Goal: Information Seeking & Learning: Learn about a topic

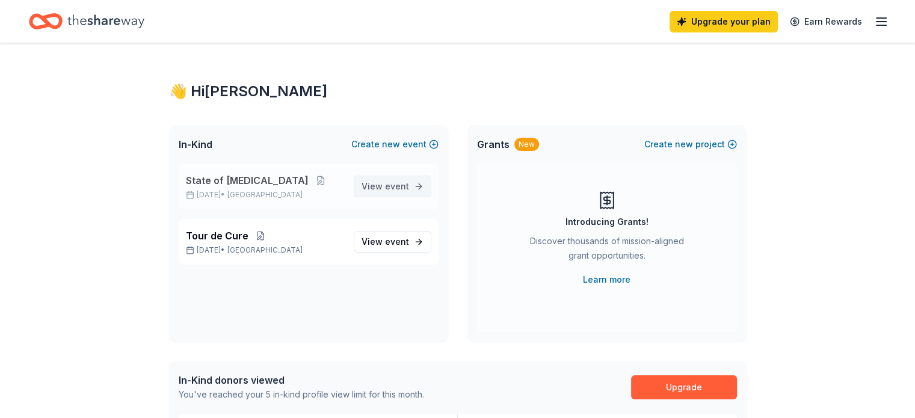
click at [390, 190] on span "event" at bounding box center [397, 186] width 24 height 10
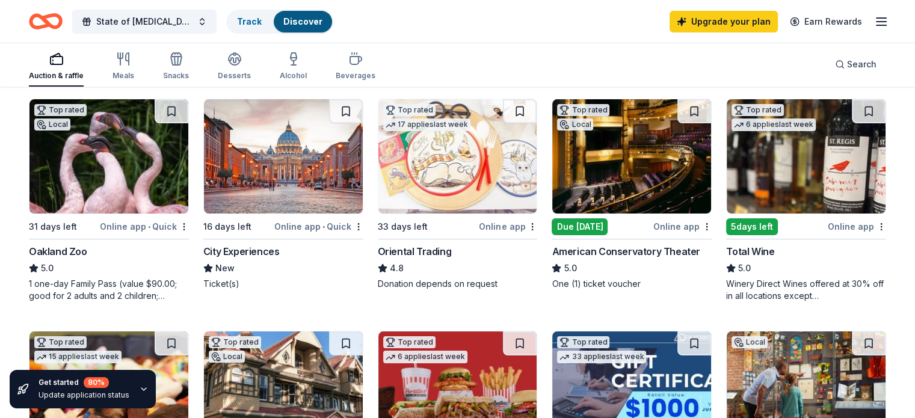
scroll to position [122, 0]
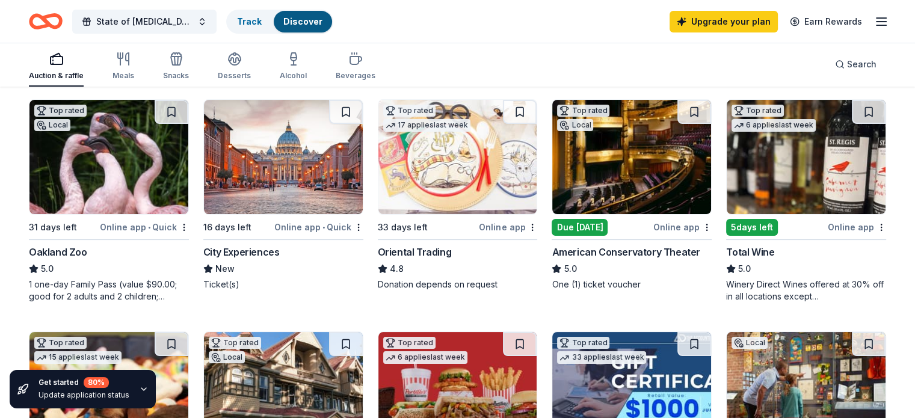
drag, startPoint x: 539, startPoint y: 249, endPoint x: 676, endPoint y: 285, distance: 141.7
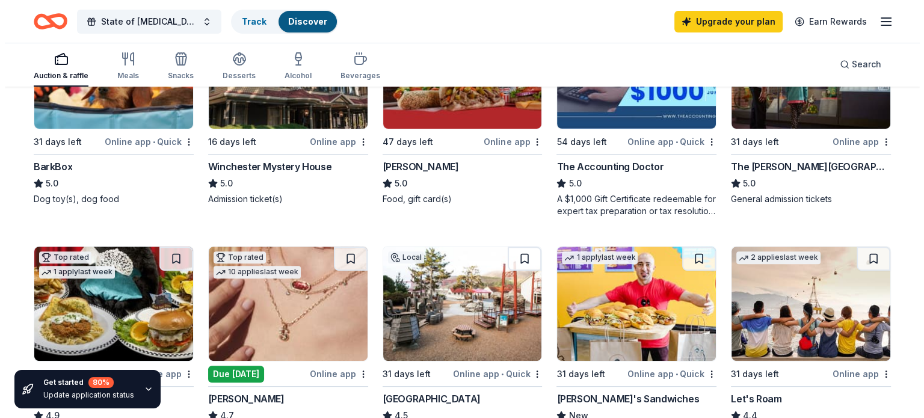
scroll to position [0, 0]
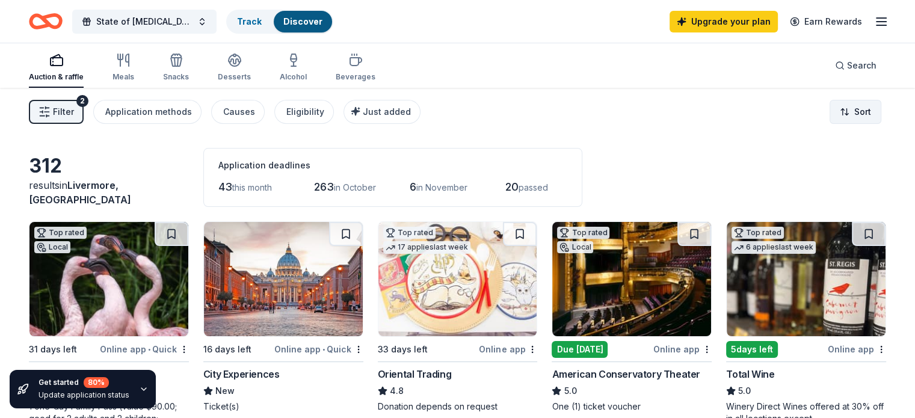
click at [842, 113] on html "State of Diabetes Track Discover Upgrade your plan Earn Rewards Auction & raffl…" at bounding box center [457, 209] width 915 height 418
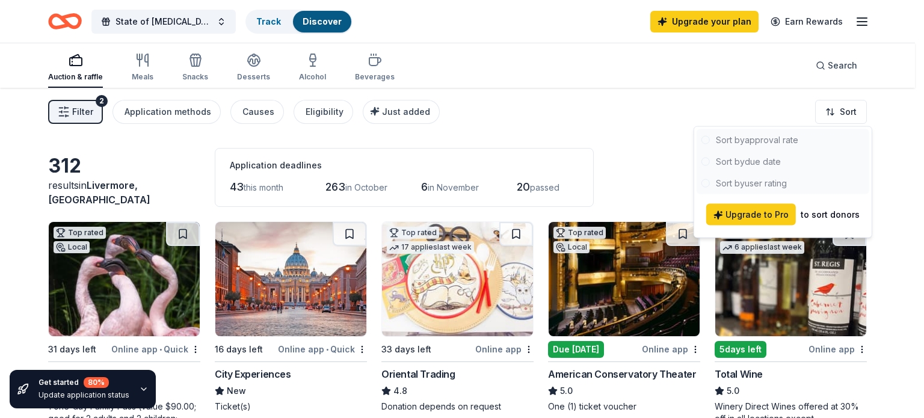
drag, startPoint x: 838, startPoint y: 218, endPoint x: 790, endPoint y: 157, distance: 77.1
click at [823, 212] on div "to sort donors" at bounding box center [830, 215] width 59 height 14
click at [783, 137] on div at bounding box center [783, 161] width 173 height 65
click at [70, 113] on html "State of Diabetes Track Discover Upgrade your plan Earn Rewards Auction & raffl…" at bounding box center [462, 209] width 924 height 418
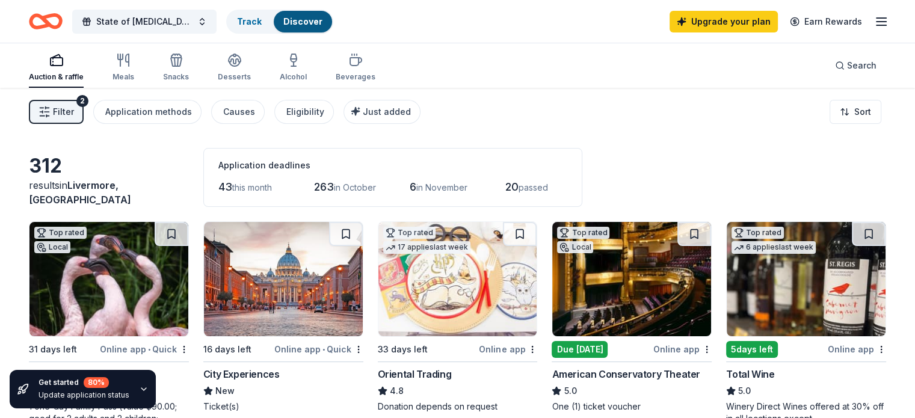
drag, startPoint x: 70, startPoint y: 113, endPoint x: 48, endPoint y: 109, distance: 22.6
click at [48, 109] on div "Filter 2 Application methods Causes Eligibility Just added Sort" at bounding box center [457, 112] width 915 height 48
click at [72, 113] on span "Filter" at bounding box center [63, 112] width 21 height 14
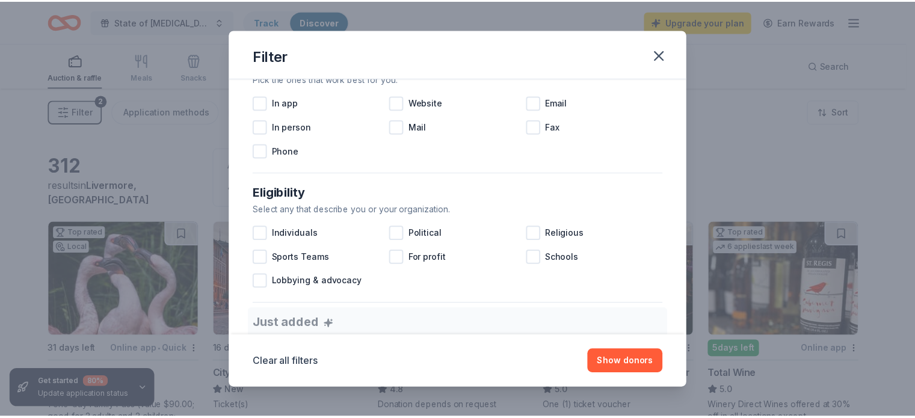
scroll to position [259, 0]
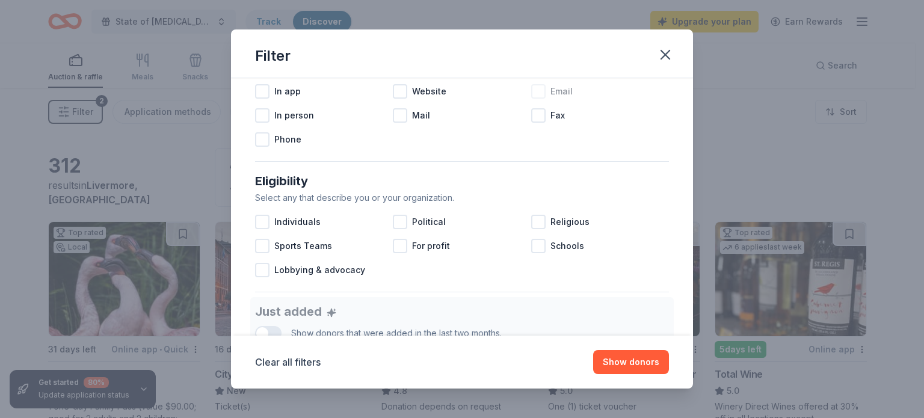
click at [531, 92] on div at bounding box center [538, 91] width 14 height 14
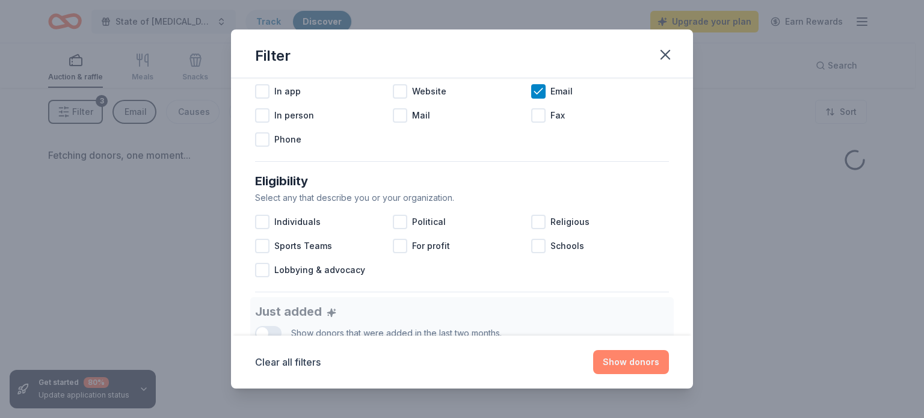
click at [639, 365] on button "Show donors" at bounding box center [631, 362] width 76 height 24
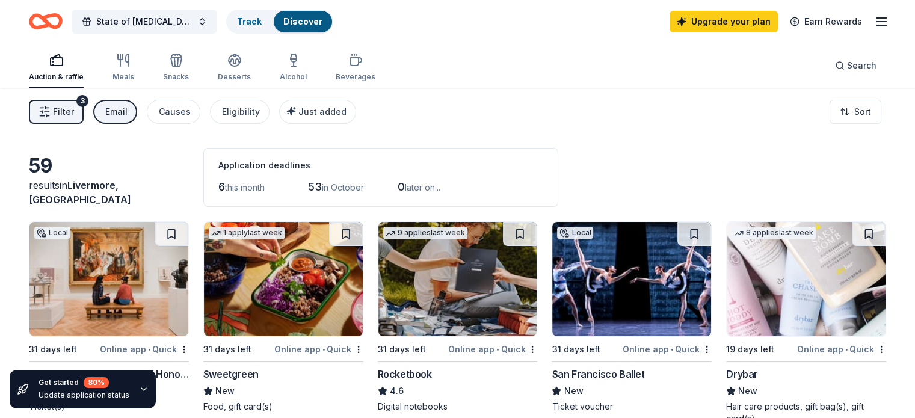
click at [703, 194] on div "59 results in Livermore, CA Application deadlines 6 this month 53 in October 0 …" at bounding box center [457, 177] width 857 height 59
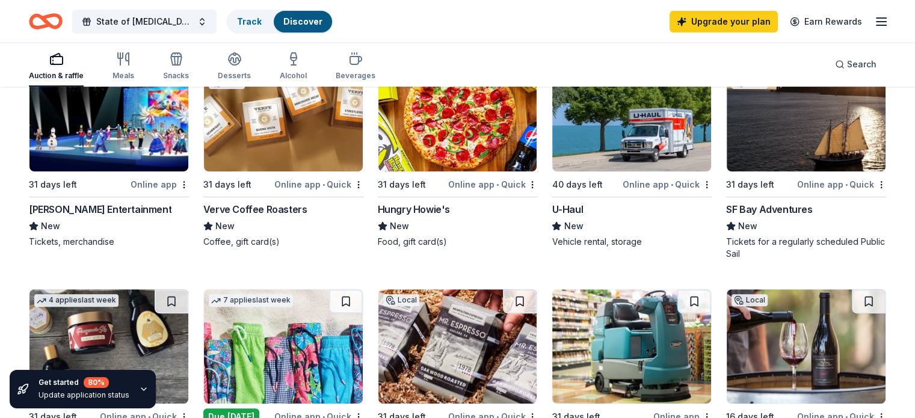
scroll to position [195, 0]
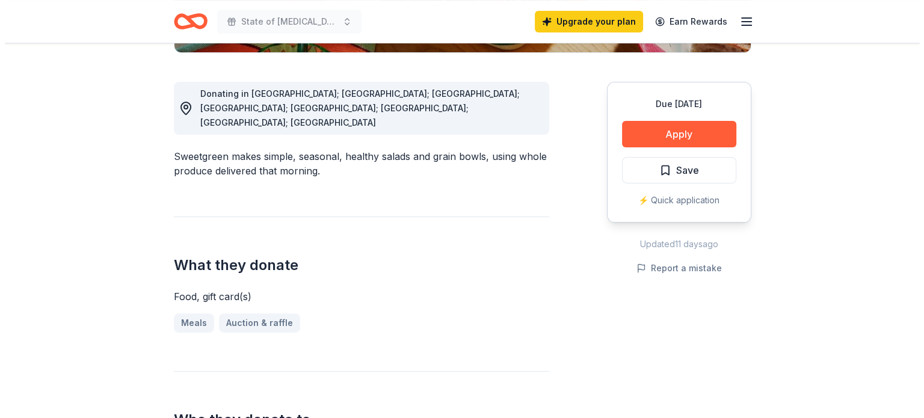
scroll to position [335, 0]
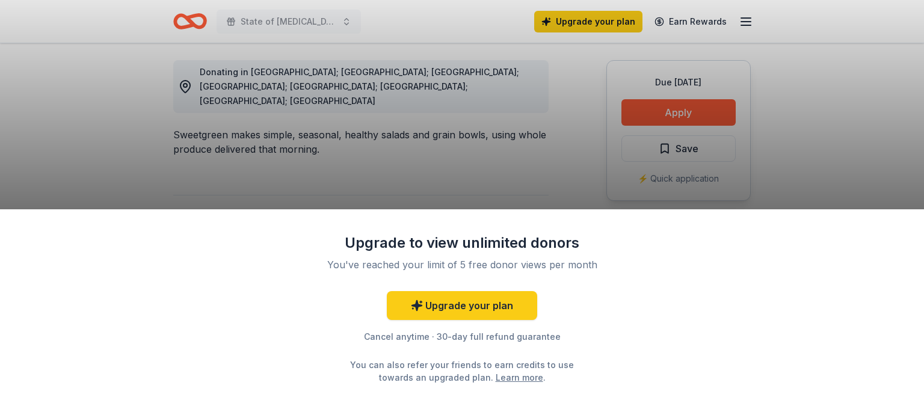
click at [670, 110] on div "Upgrade to view unlimited donors You've reached your limit of 5 free donor view…" at bounding box center [462, 209] width 924 height 418
click at [467, 193] on div "Upgrade to view unlimited donors You've reached your limit of 5 free donor view…" at bounding box center [462, 209] width 924 height 418
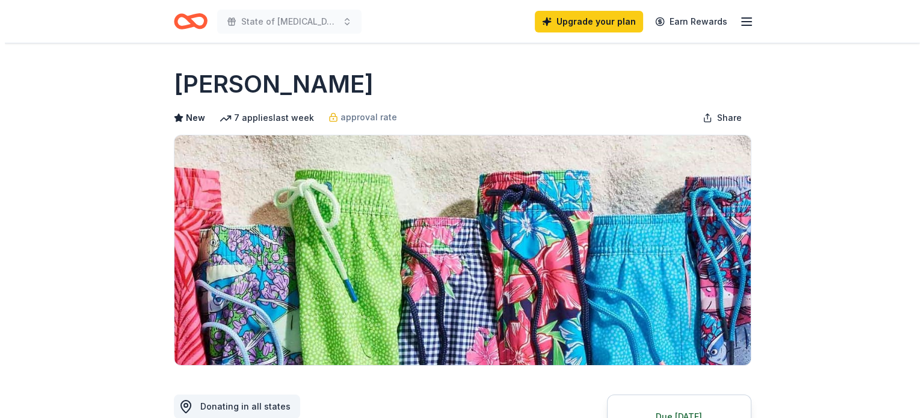
scroll to position [279, 0]
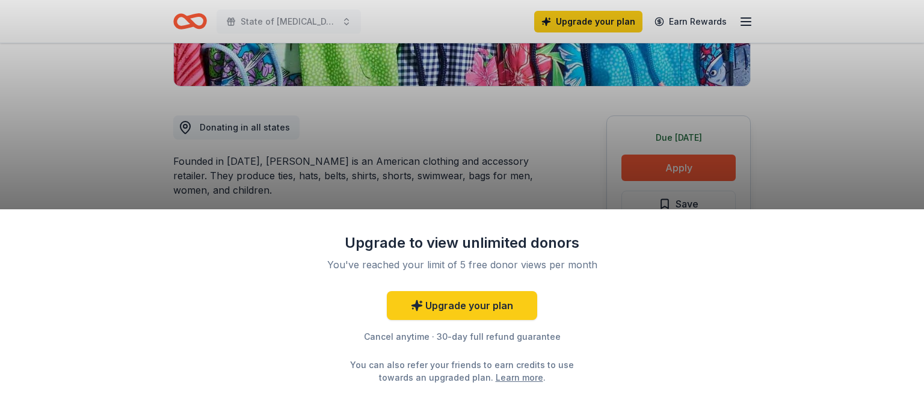
click at [437, 173] on div "Upgrade to view unlimited donors You've reached your limit of 5 free donor view…" at bounding box center [462, 209] width 924 height 418
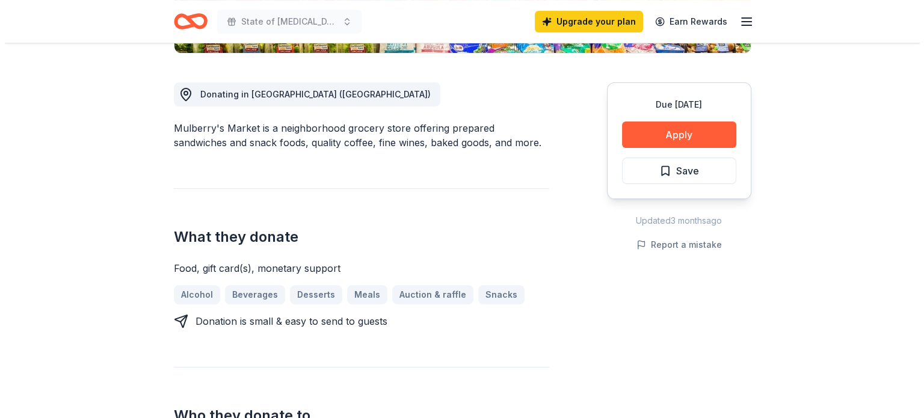
scroll to position [325, 0]
